Goal: Find specific page/section: Find specific page/section

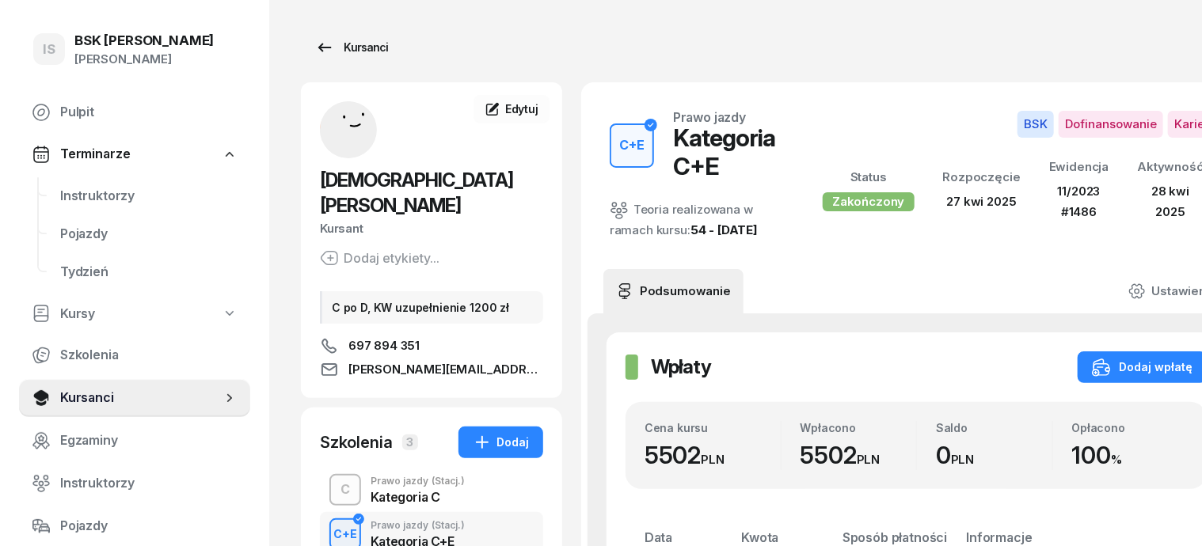
click at [339, 48] on div "Kursanci" at bounding box center [351, 47] width 73 height 19
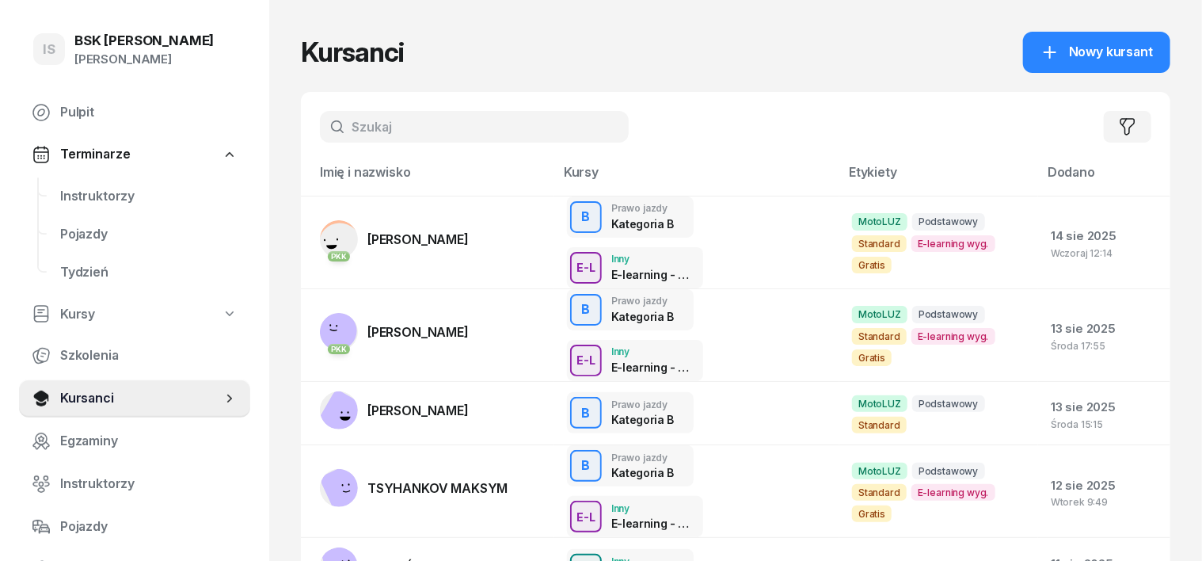
click at [320, 133] on input "text" at bounding box center [474, 127] width 309 height 32
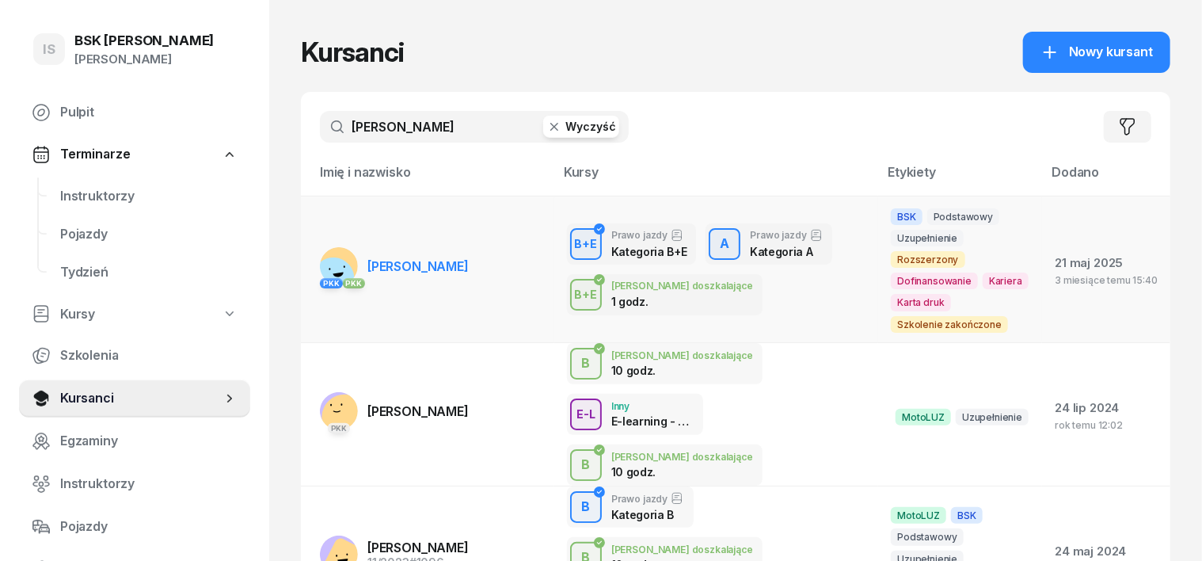
type input "[PERSON_NAME]"
click at [313, 259] on rect at bounding box center [333, 278] width 59 height 59
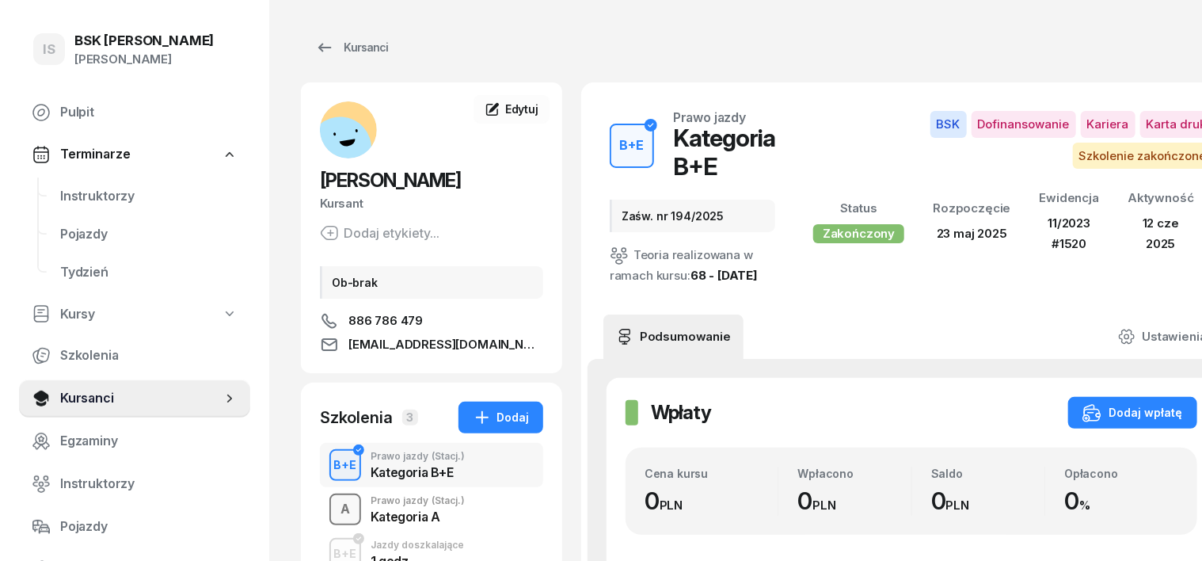
click at [334, 503] on div "A" at bounding box center [345, 509] width 22 height 27
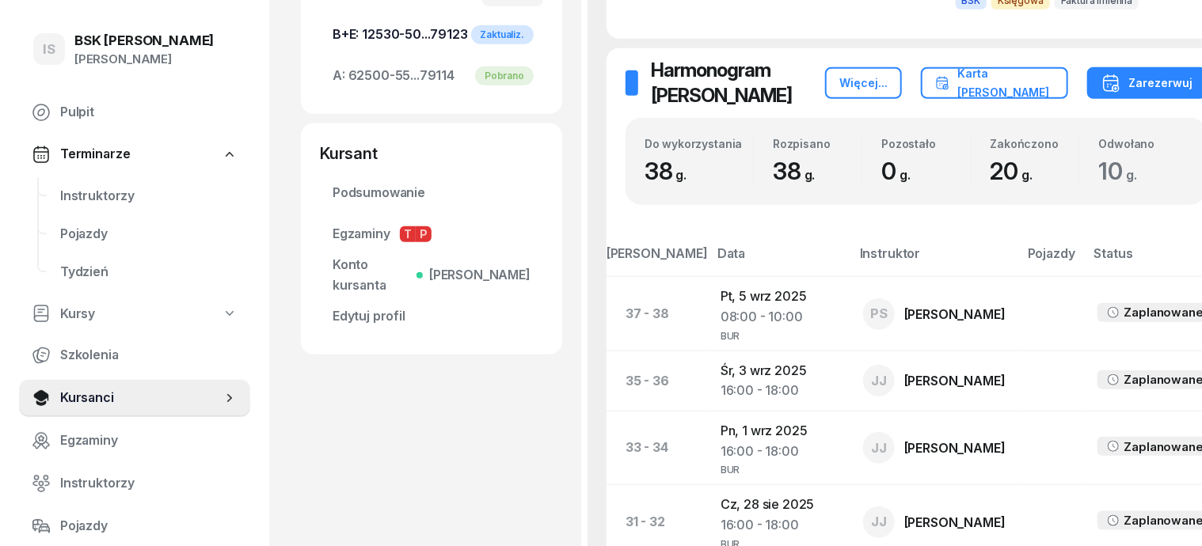
scroll to position [396, 0]
